Goal: Check status: Check status

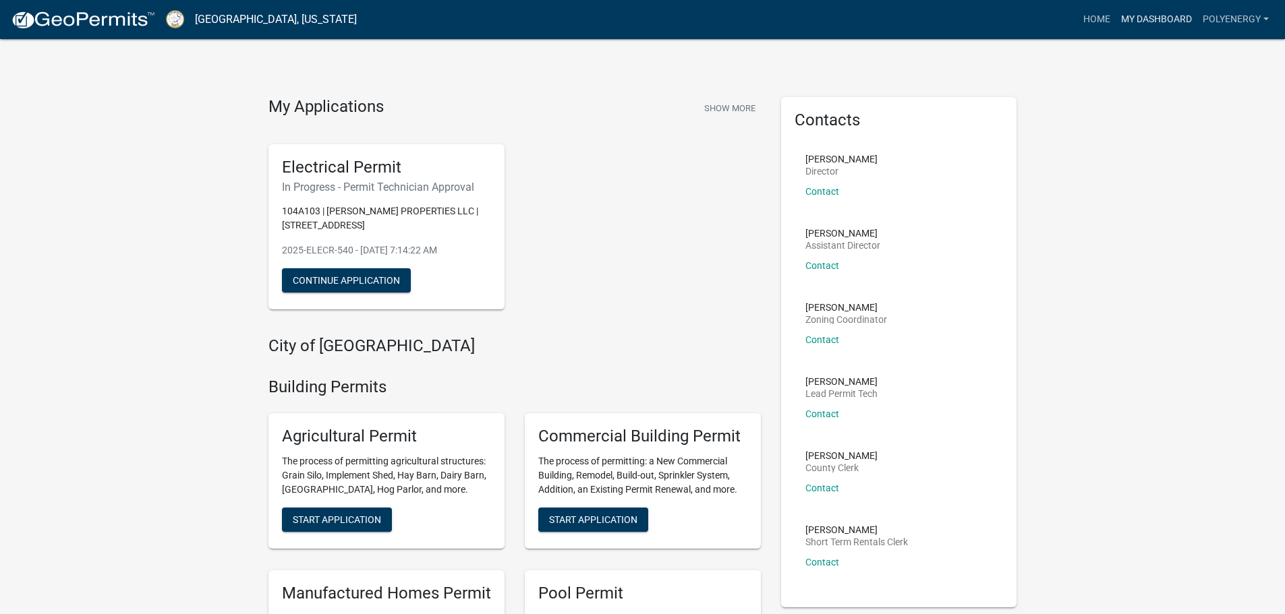
click at [1152, 15] on link "My Dashboard" at bounding box center [1156, 20] width 82 height 26
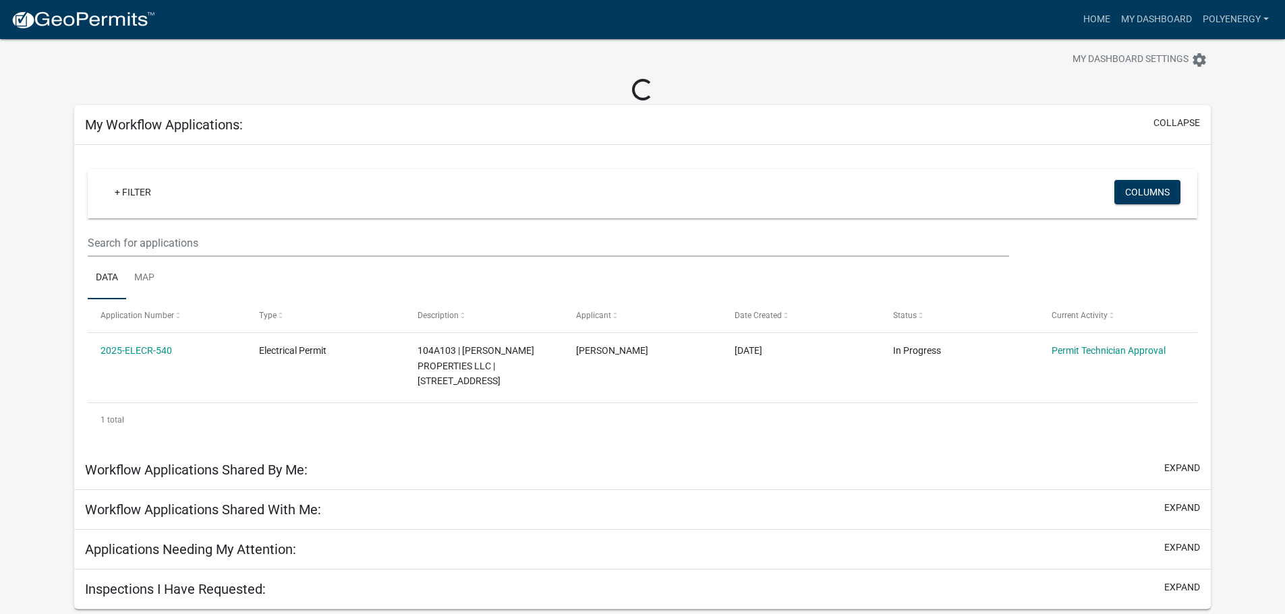
scroll to position [39, 0]
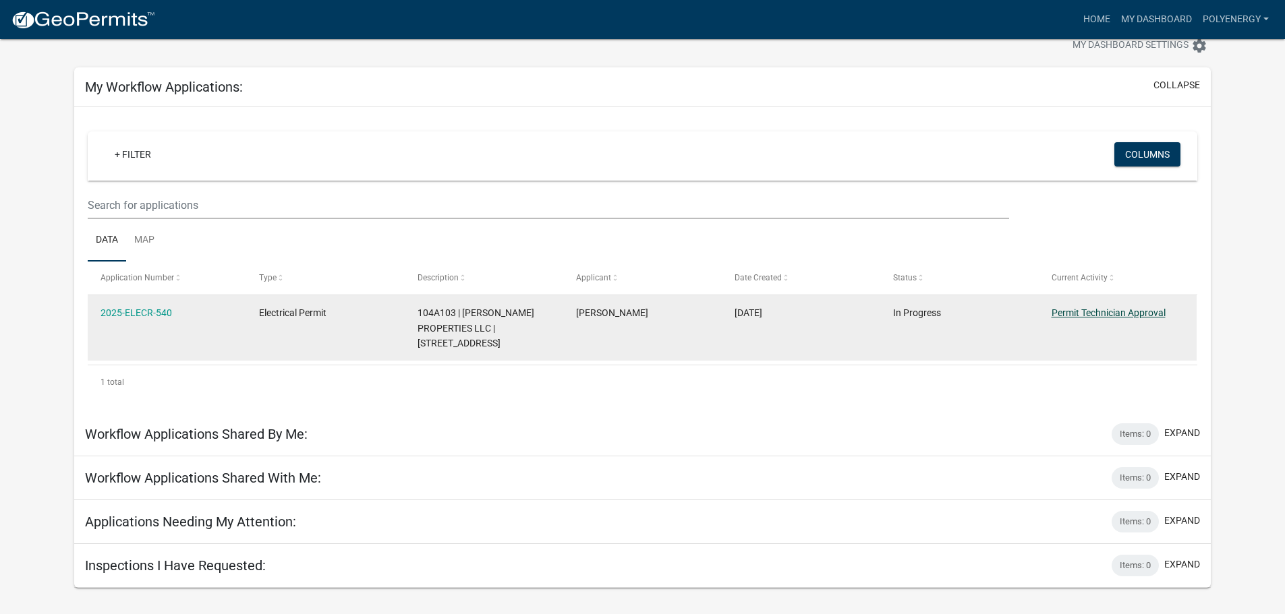
click at [1098, 312] on link "Permit Technician Approval" at bounding box center [1108, 312] width 114 height 11
